Goal: Transaction & Acquisition: Purchase product/service

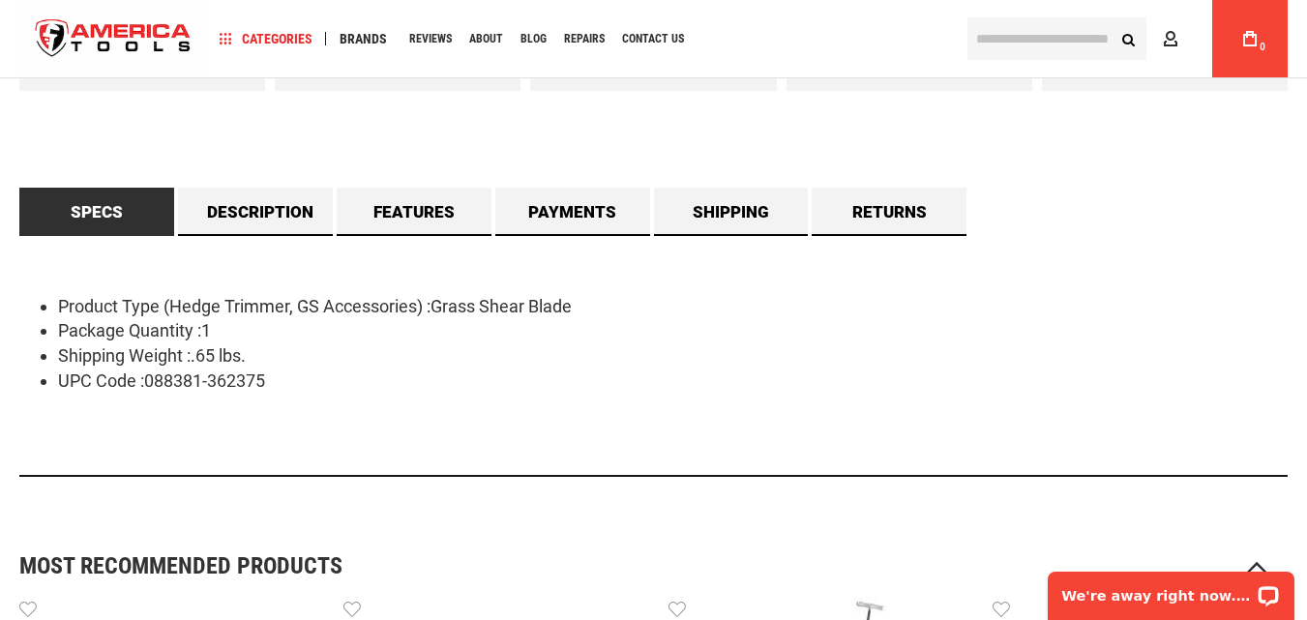
scroll to position [1064, 0]
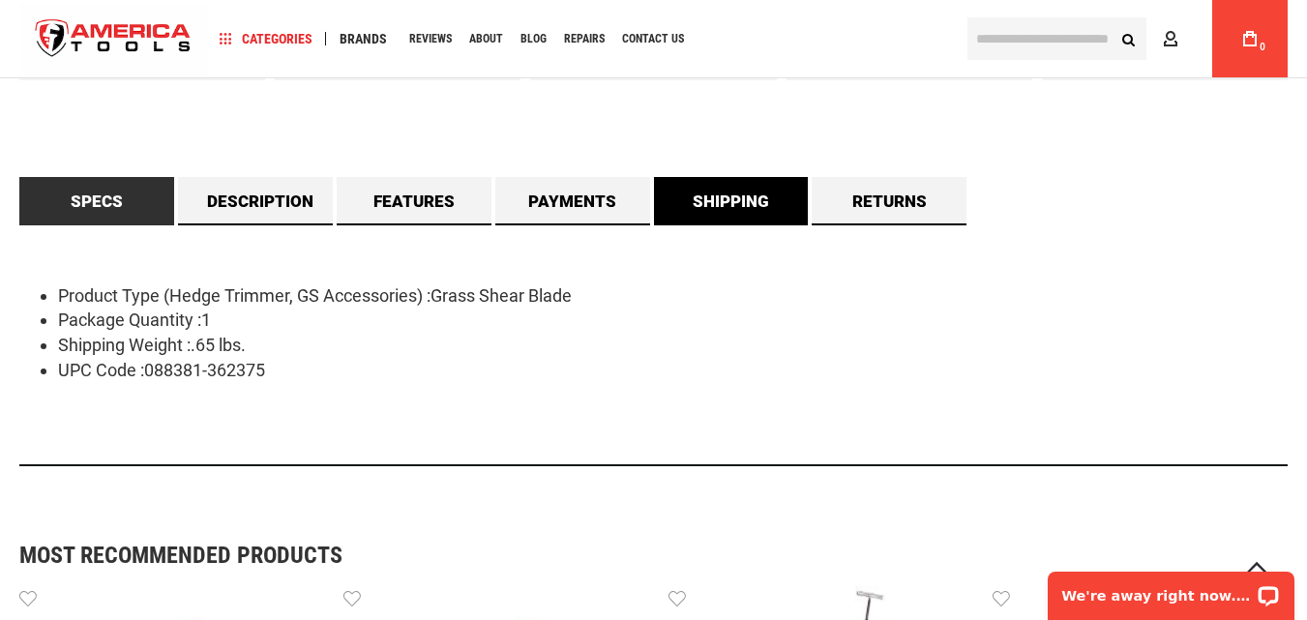
click at [729, 203] on link "Shipping" at bounding box center [731, 201] width 155 height 48
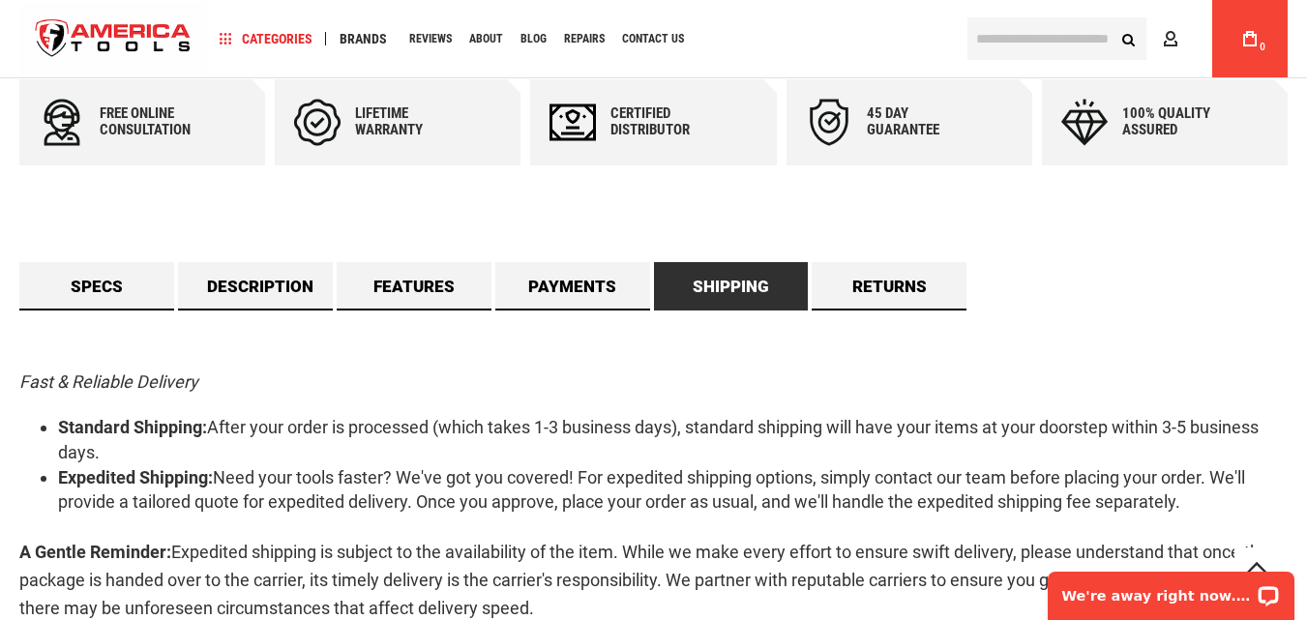
scroll to position [967, 0]
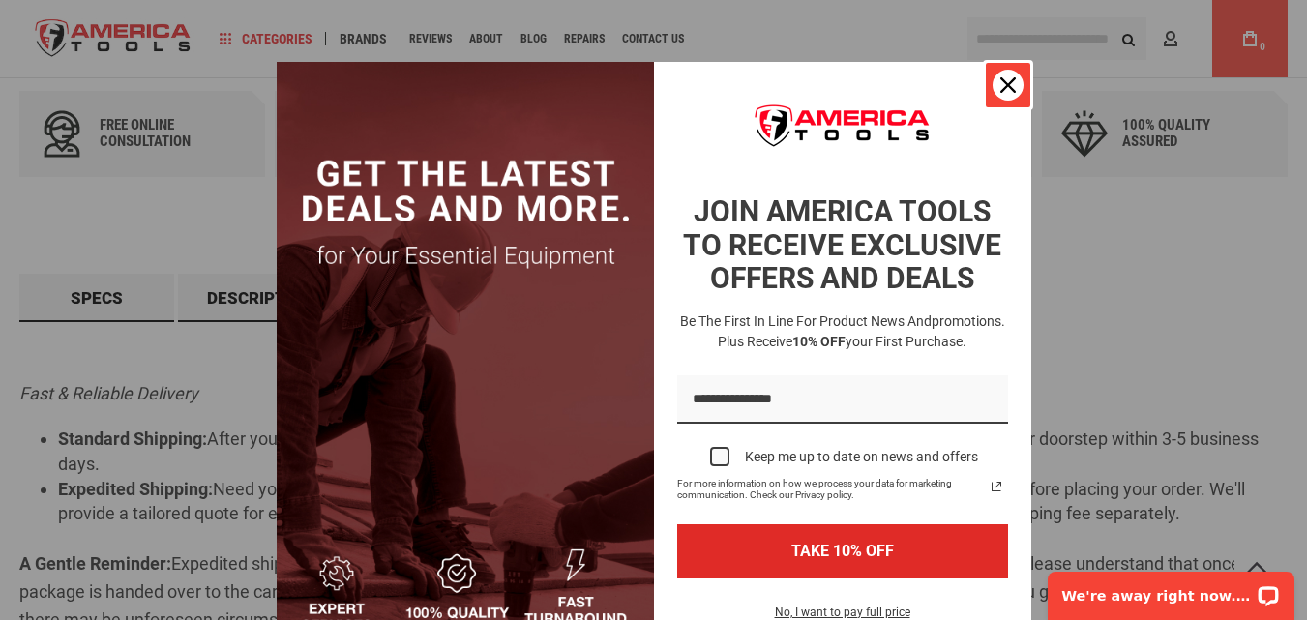
click at [1013, 82] on div "Close" at bounding box center [1008, 85] width 31 height 31
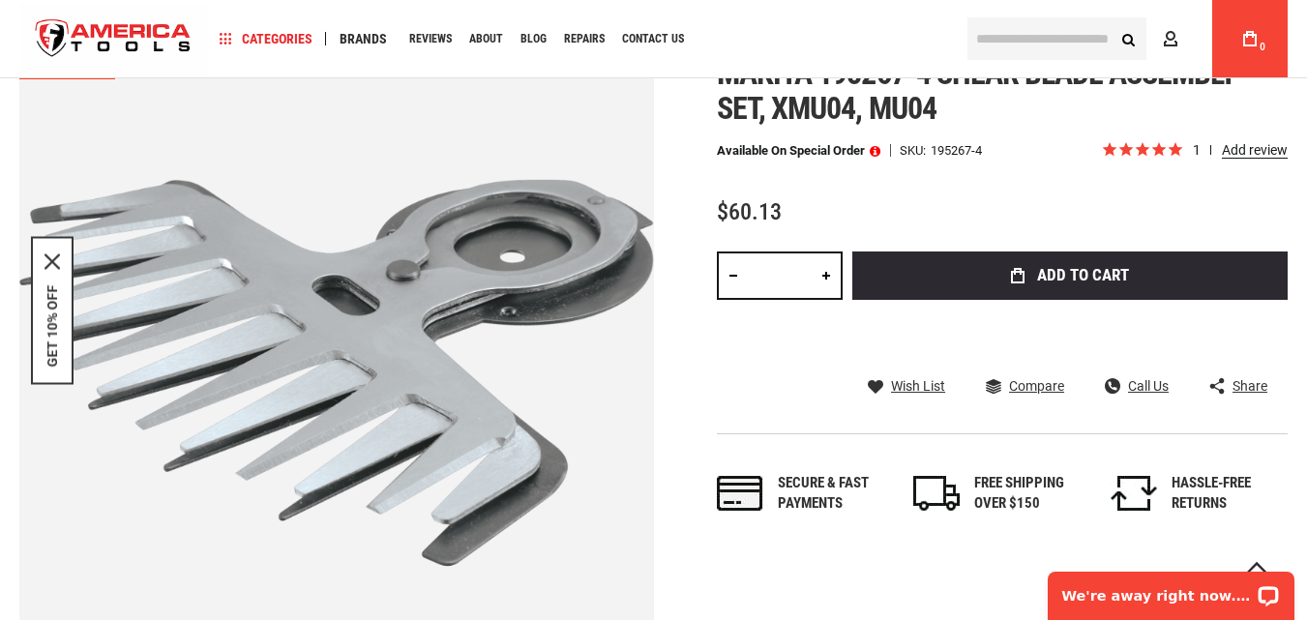
scroll to position [0, 0]
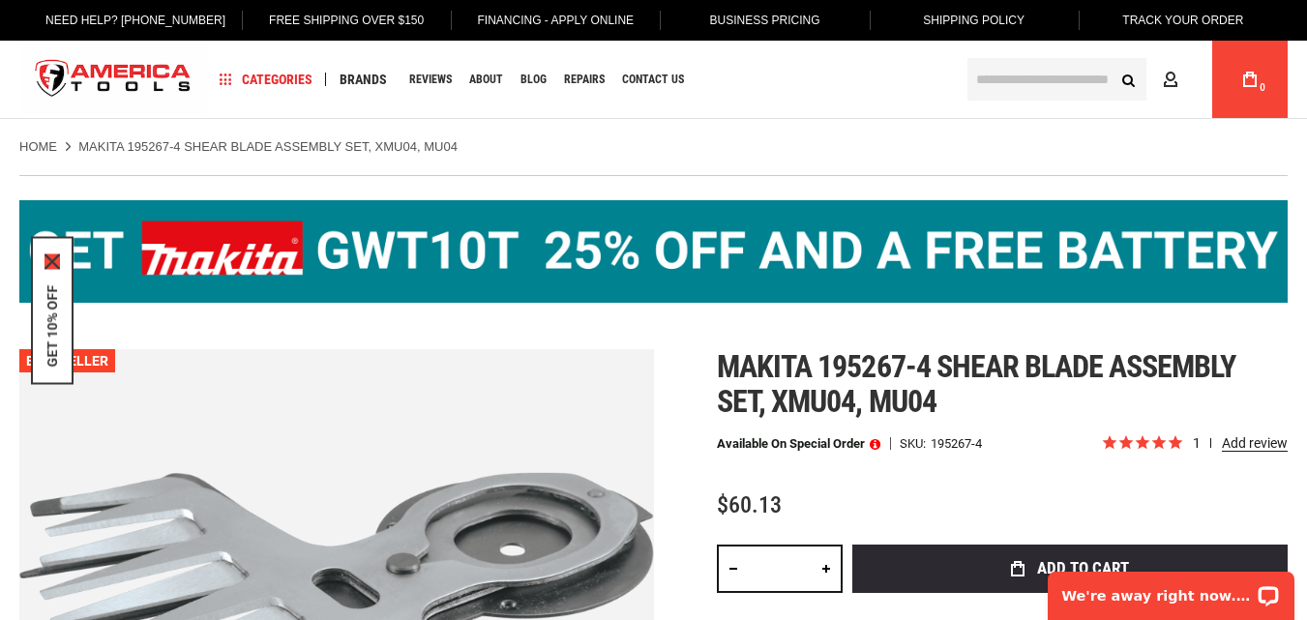
click at [47, 254] on icon "close icon" at bounding box center [51, 260] width 15 height 15
click at [542, 261] on img at bounding box center [653, 251] width 1268 height 103
click at [258, 245] on img at bounding box center [653, 251] width 1268 height 103
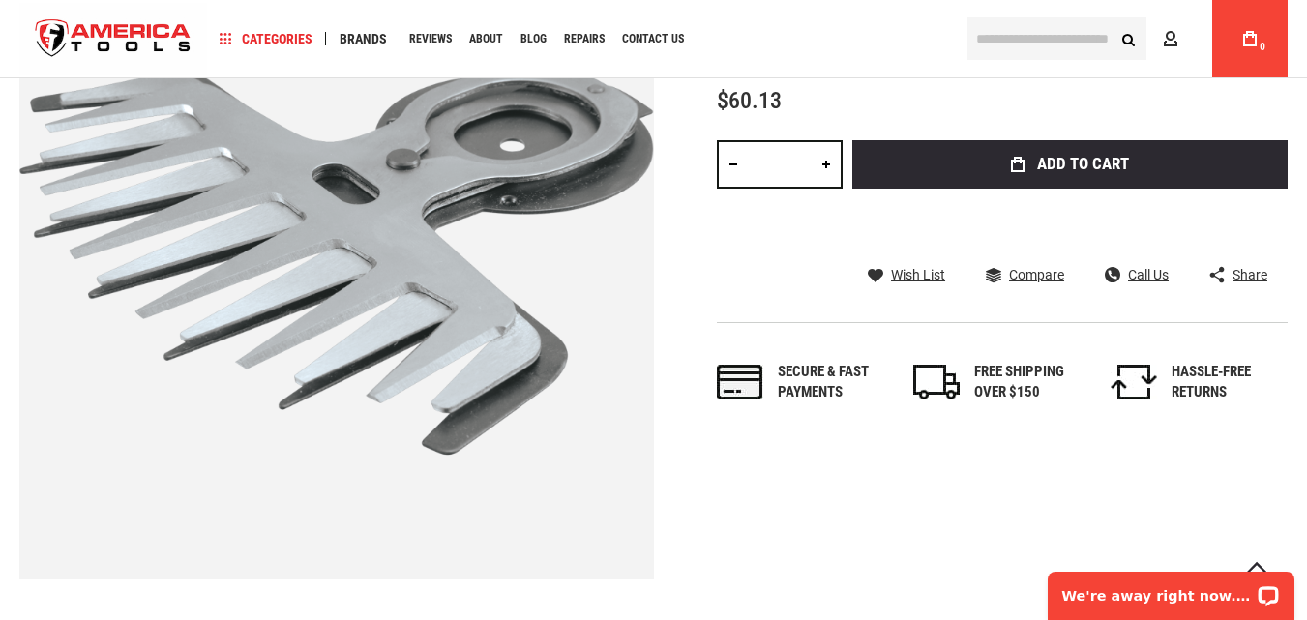
scroll to position [484, 0]
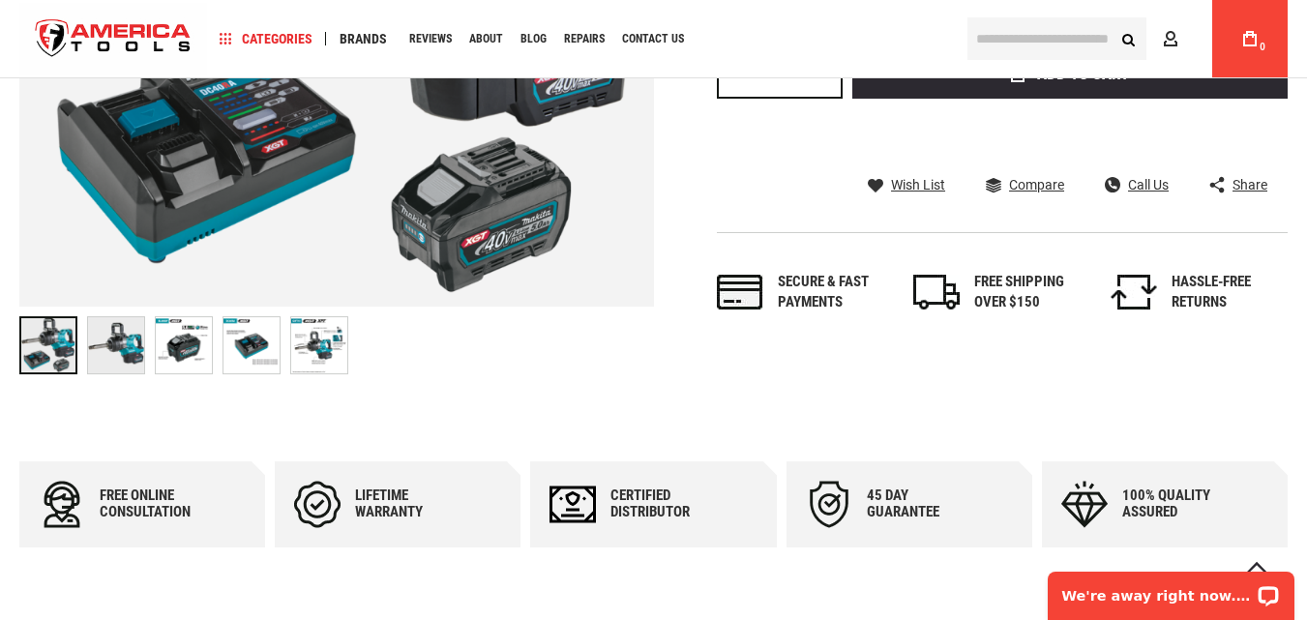
scroll to position [695, 0]
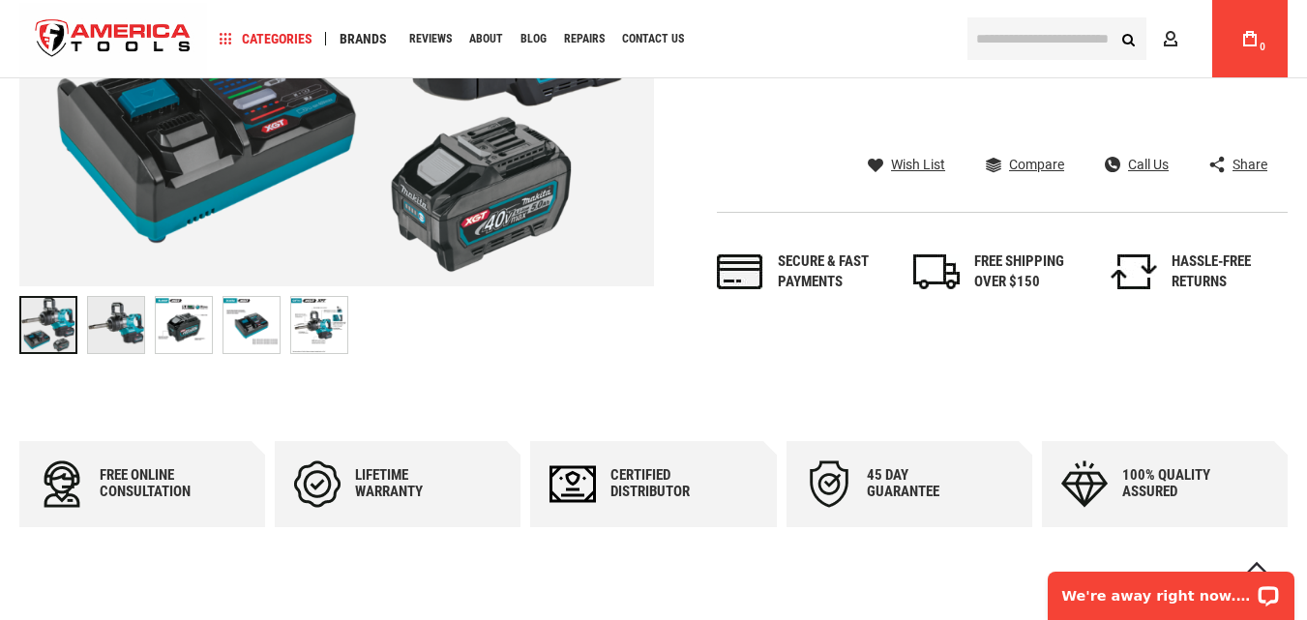
click at [113, 328] on img at bounding box center [116, 325] width 56 height 56
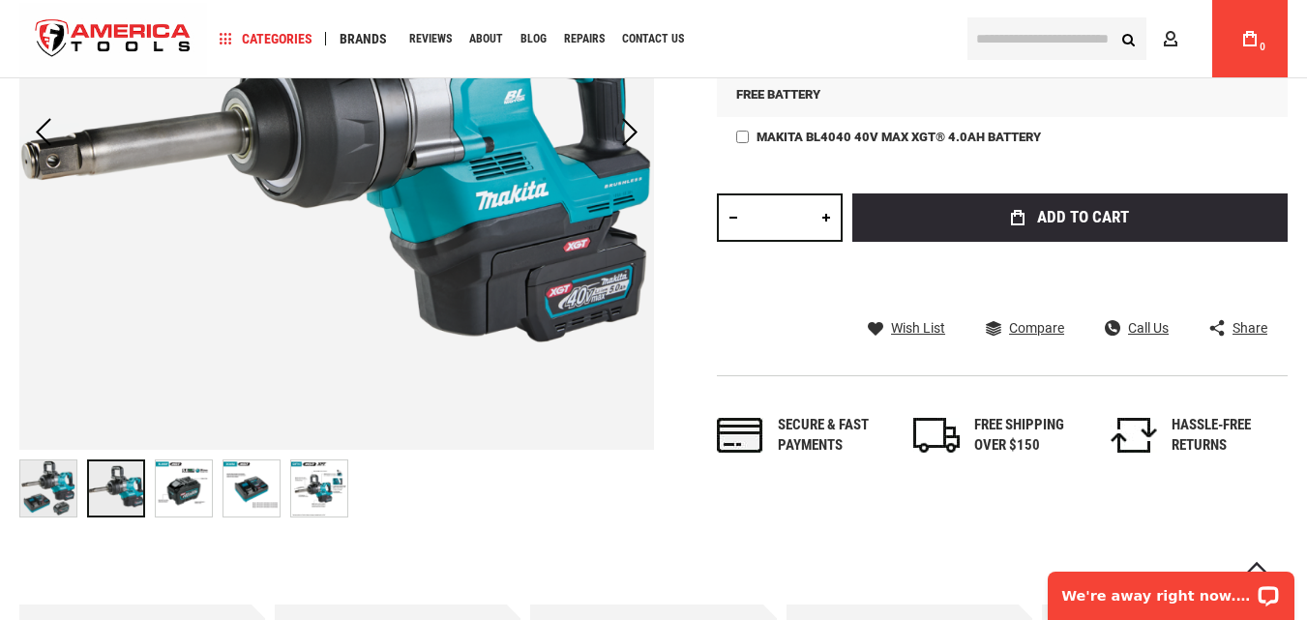
scroll to position [501, 0]
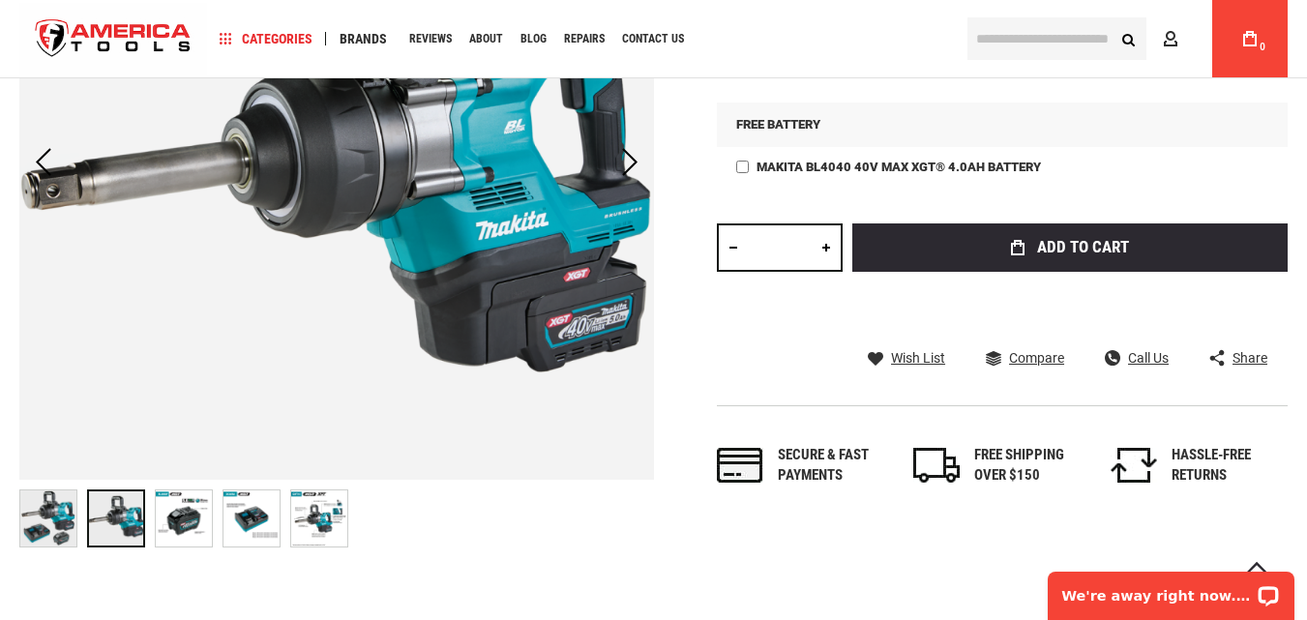
click at [189, 523] on img at bounding box center [184, 518] width 56 height 56
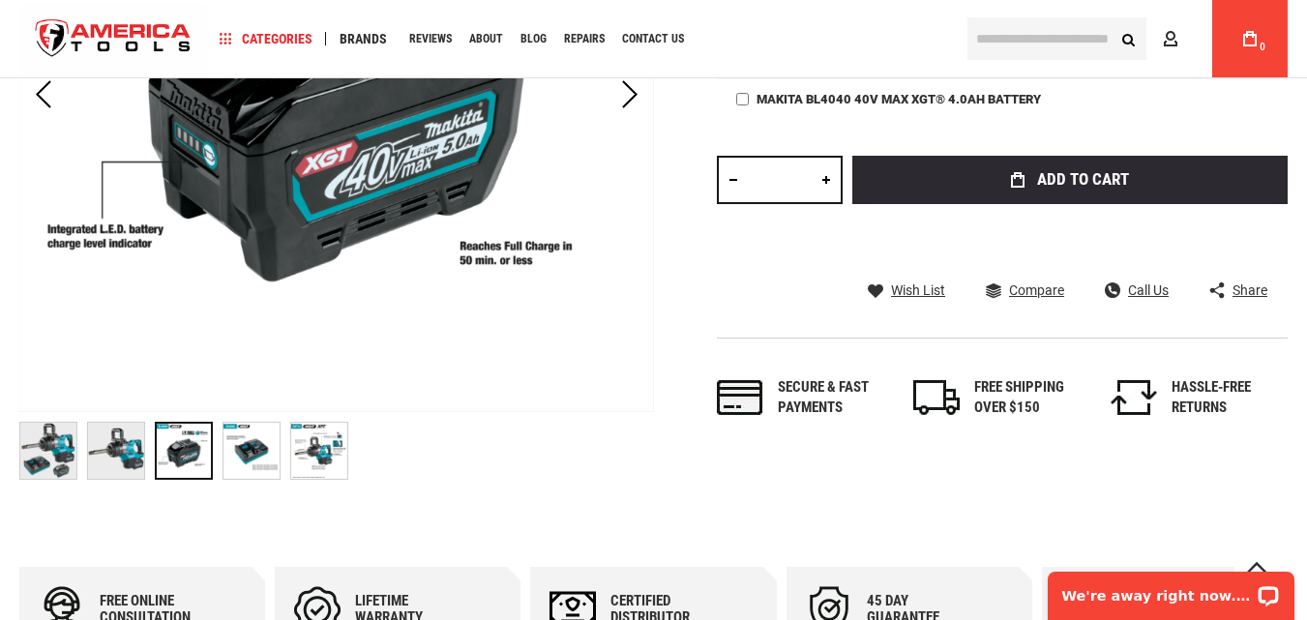
scroll to position [598, 0]
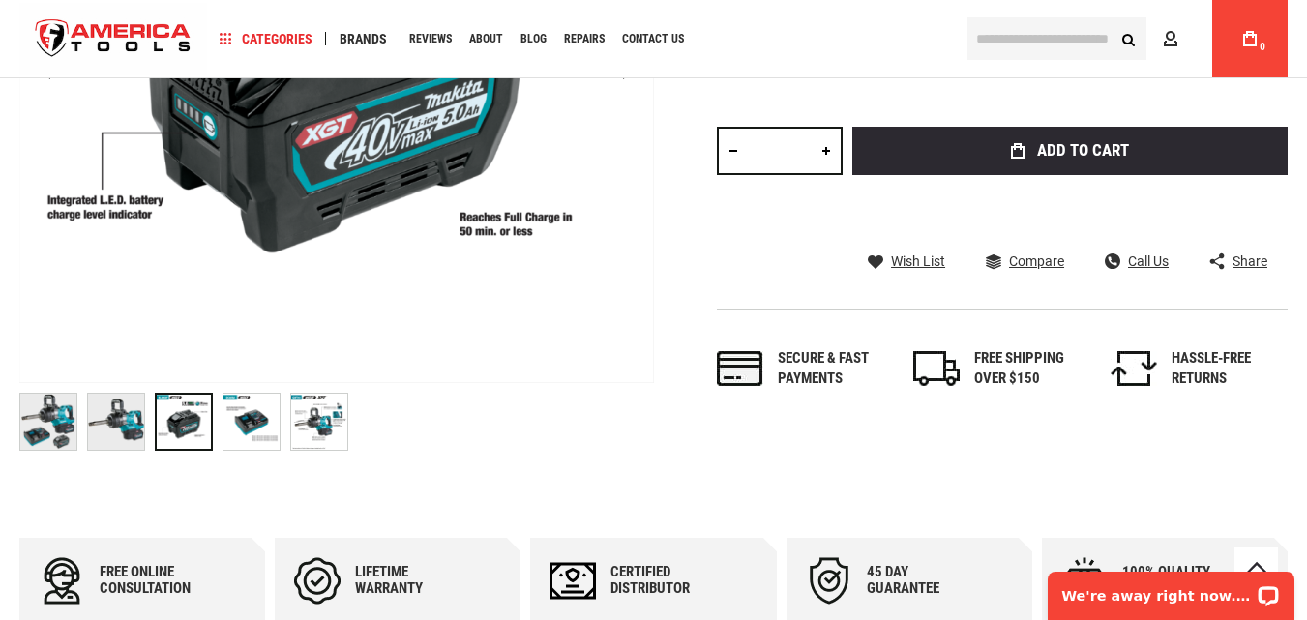
click at [234, 414] on img at bounding box center [251, 422] width 56 height 56
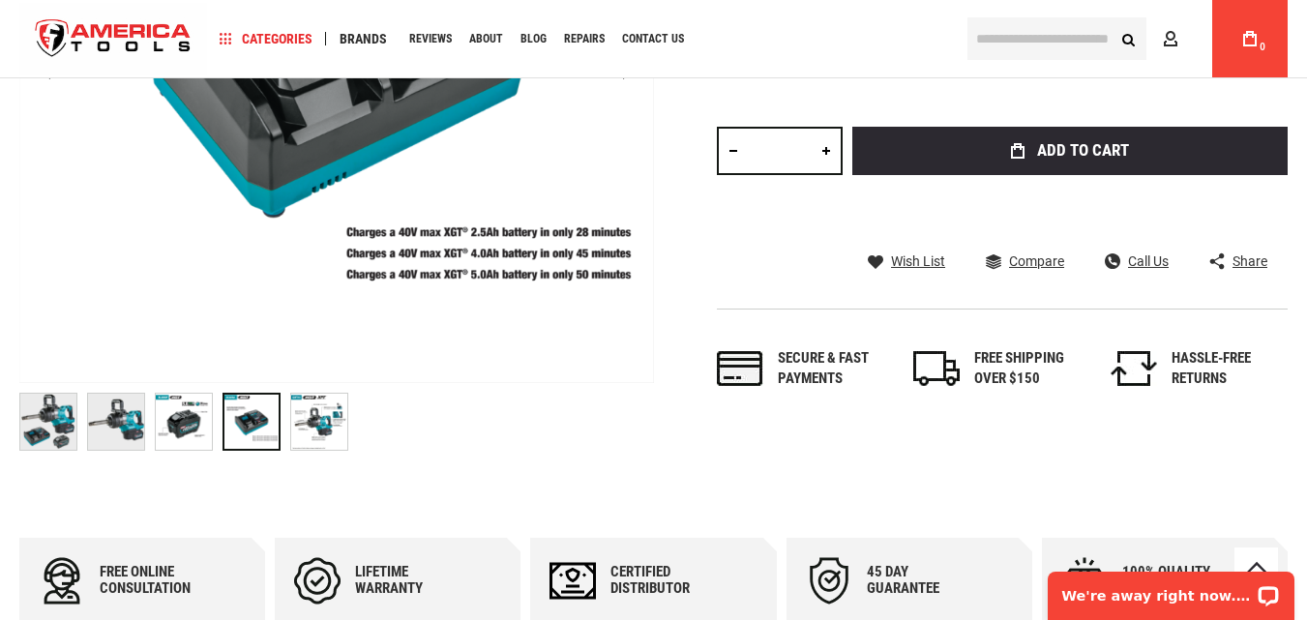
click at [178, 429] on img at bounding box center [184, 422] width 56 height 56
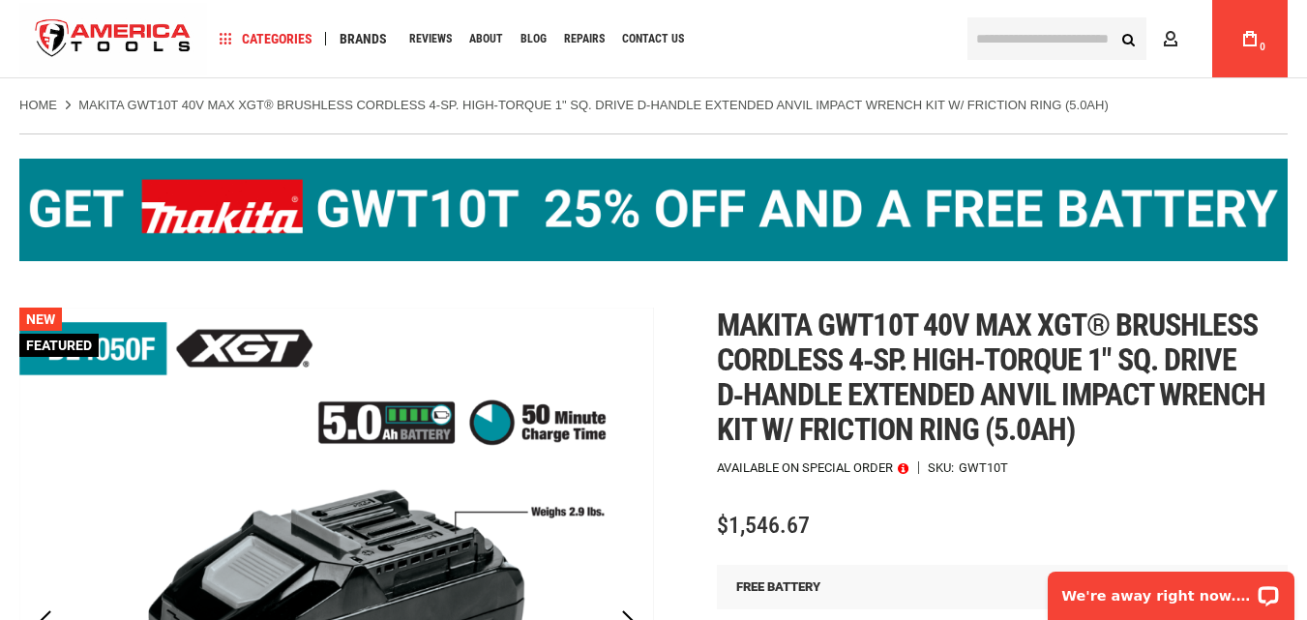
scroll to position [0, 0]
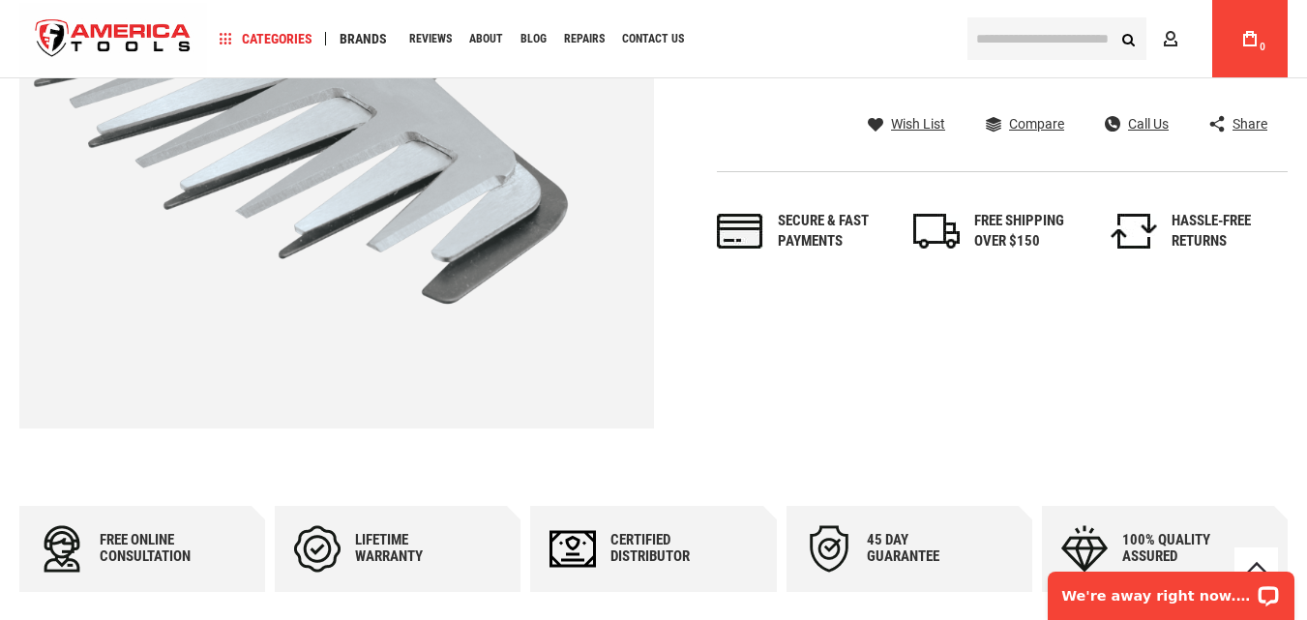
scroll to position [598, 0]
